Goal: Find specific page/section: Find specific page/section

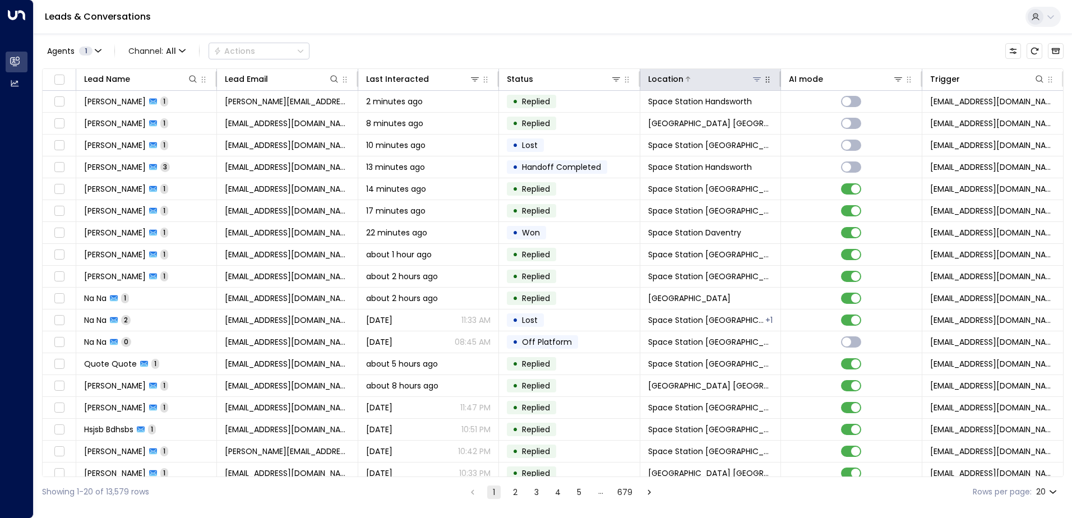
click at [754, 78] on icon at bounding box center [757, 79] width 8 height 4
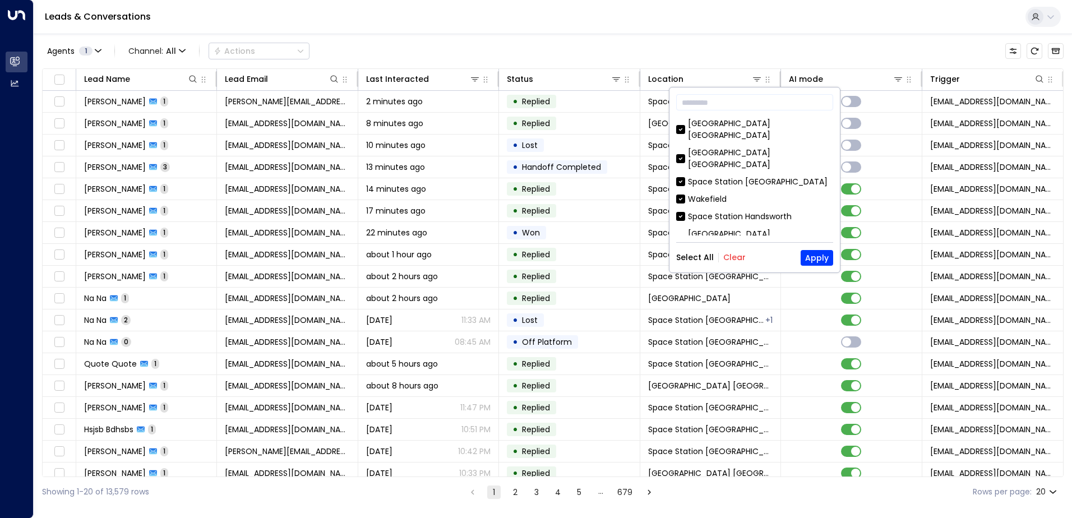
click at [732, 262] on button "Clear" at bounding box center [734, 257] width 22 height 9
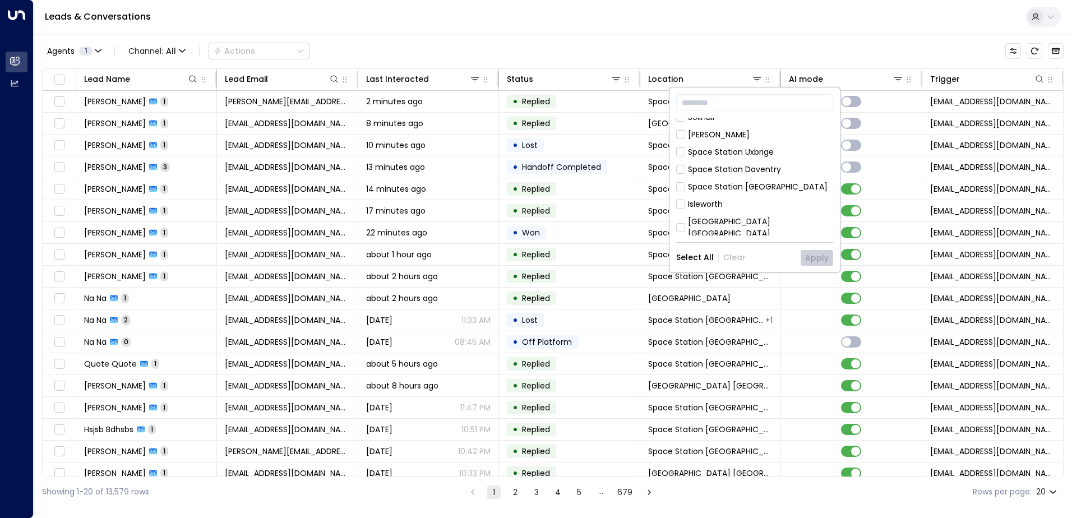
scroll to position [624, 0]
click at [737, 277] on div "Space Station [GEOGRAPHIC_DATA]" at bounding box center [758, 283] width 140 height 12
click at [816, 259] on button "Apply" at bounding box center [817, 258] width 33 height 16
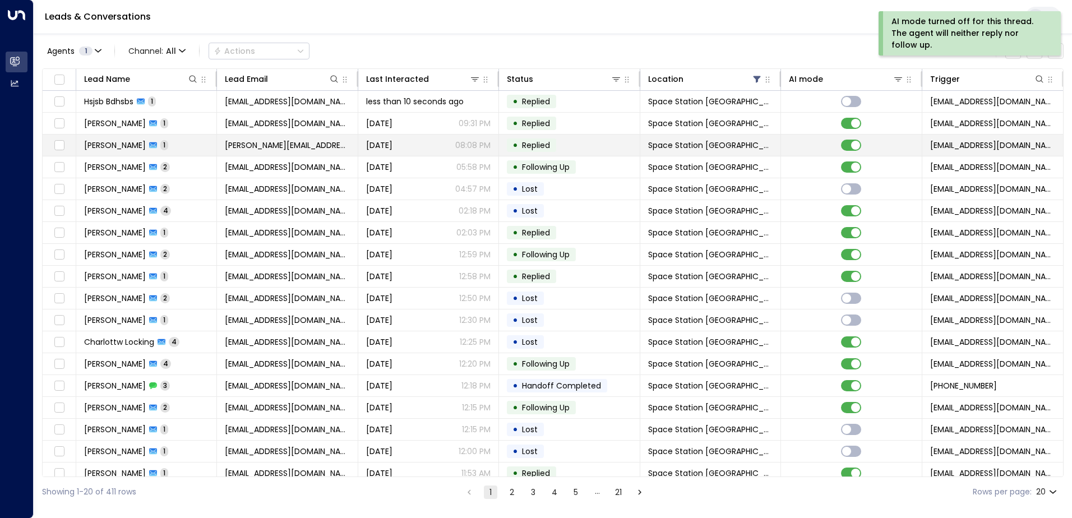
click at [150, 150] on td "[PERSON_NAME] 1" at bounding box center [146, 145] width 141 height 21
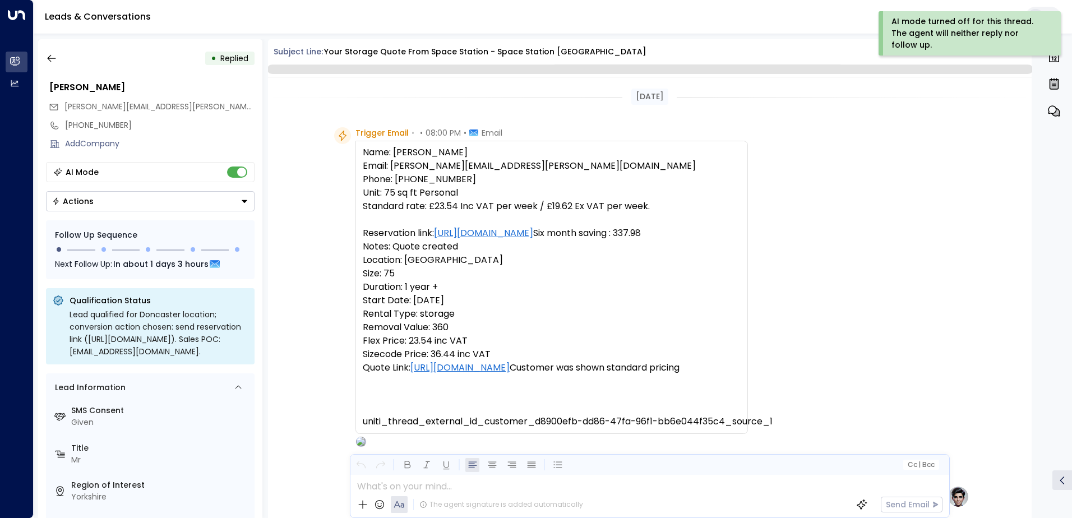
scroll to position [423, 0]
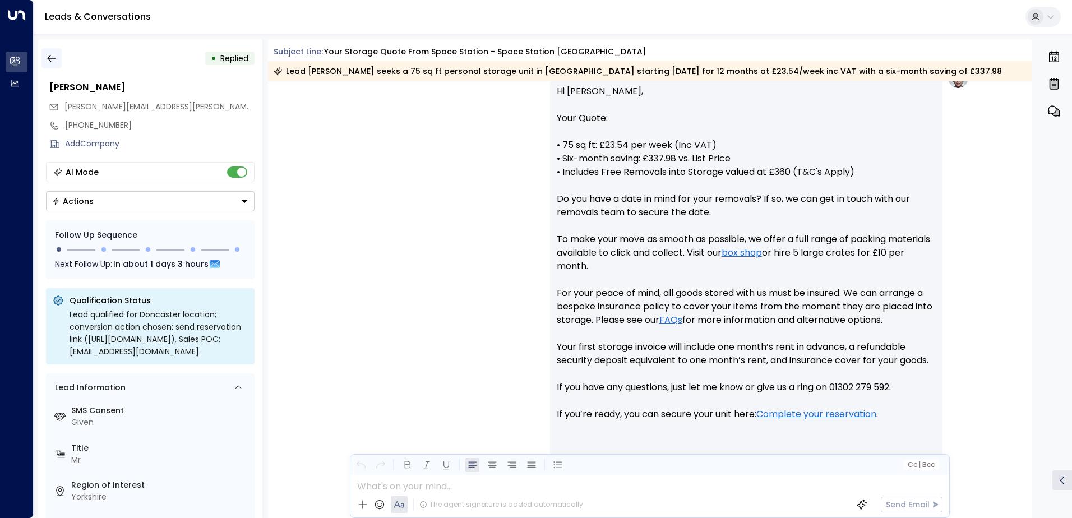
click at [47, 66] on button "button" at bounding box center [51, 58] width 20 height 20
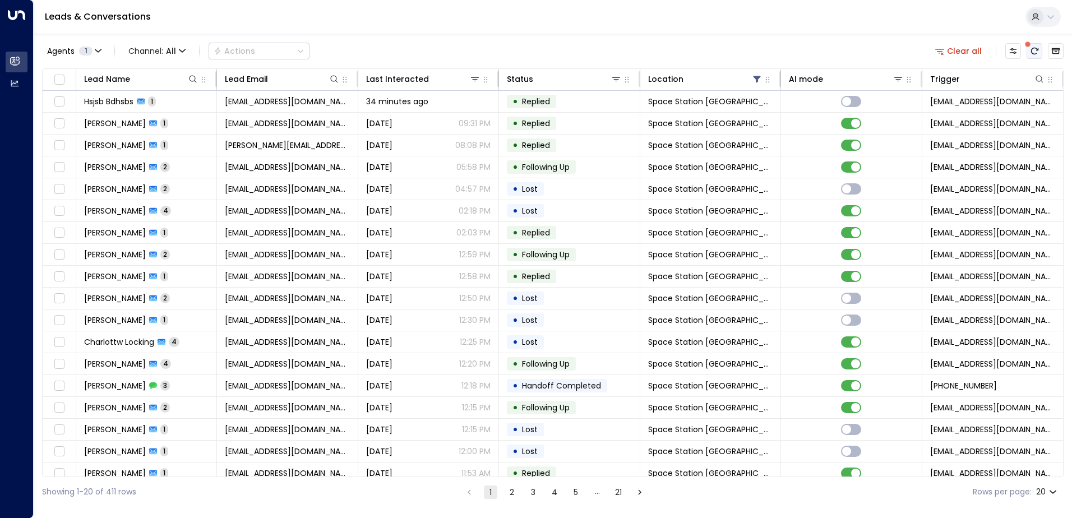
click at [1032, 56] on button "There are new threads available. Refresh the grid to view the latest updates." at bounding box center [1035, 51] width 16 height 16
